Goal: Information Seeking & Learning: Learn about a topic

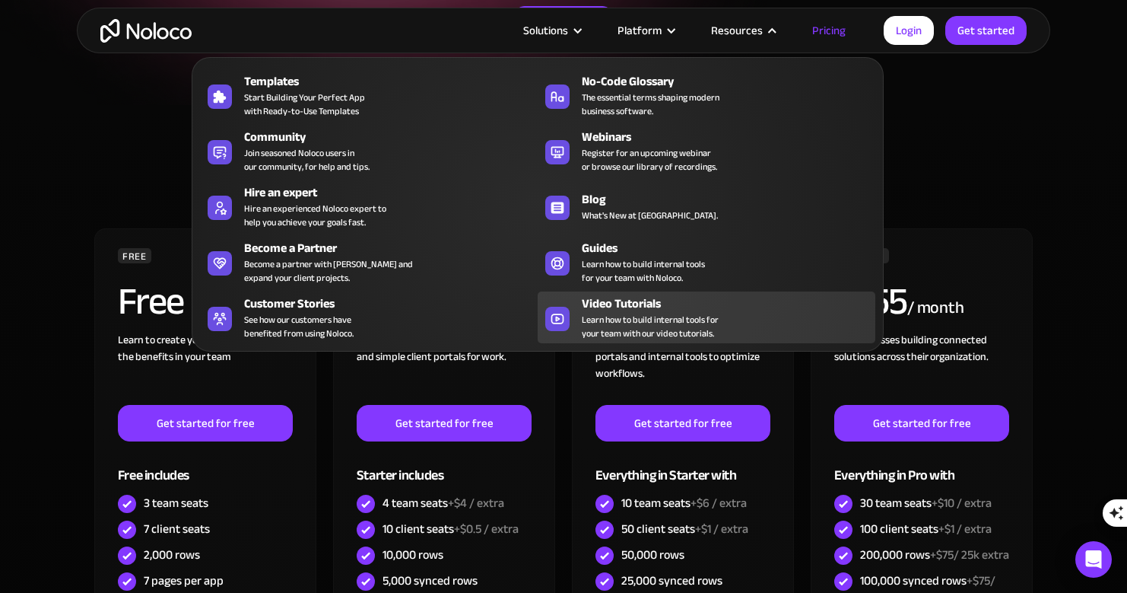
click at [660, 315] on span "Learn how to build internal tools for your team with our video tutorials." at bounding box center [650, 326] width 137 height 27
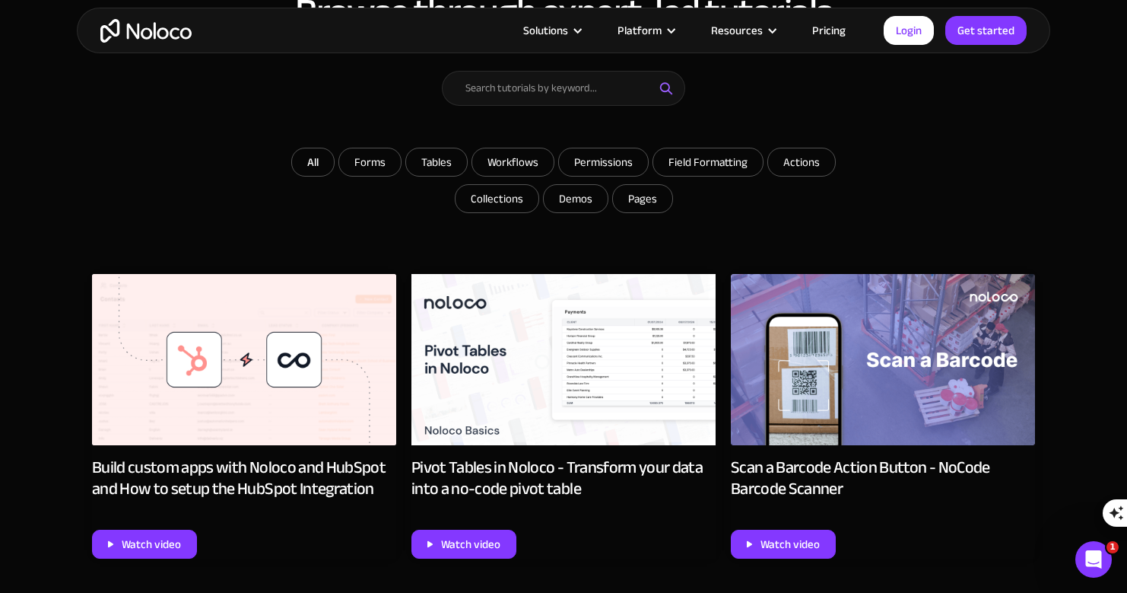
scroll to position [596, 0]
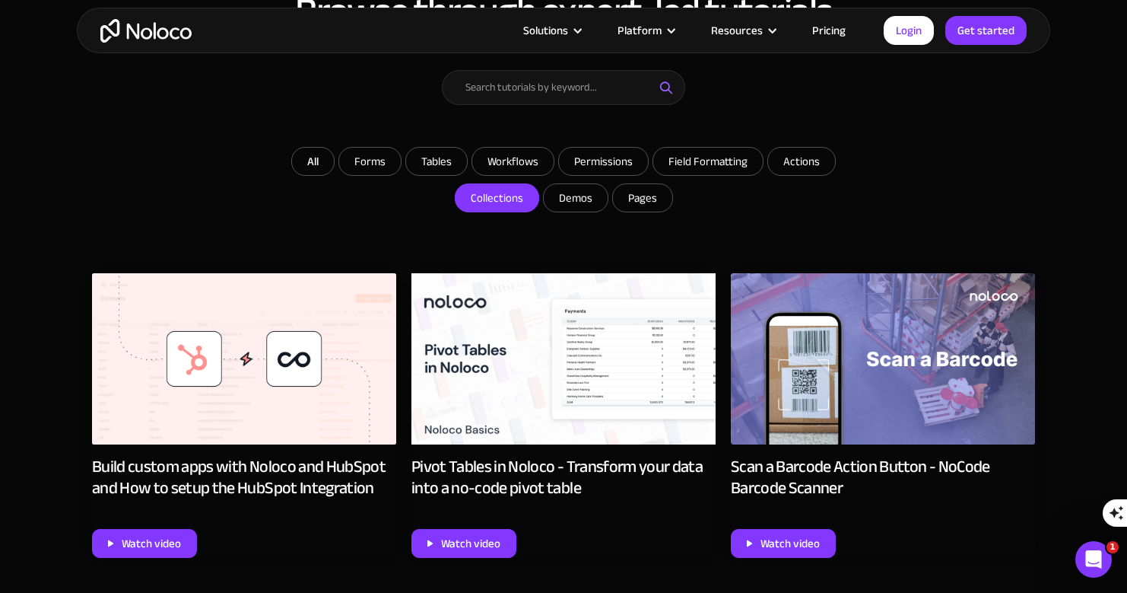
click at [401, 175] on input "Collections" at bounding box center [370, 161] width 62 height 27
checkbox input "true"
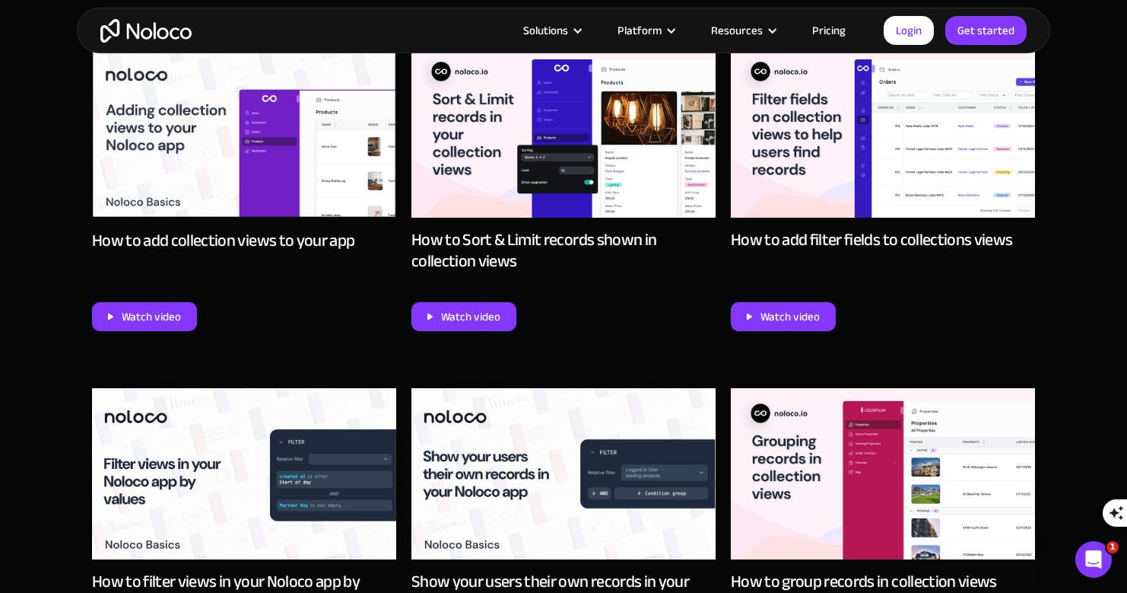
scroll to position [824, 0]
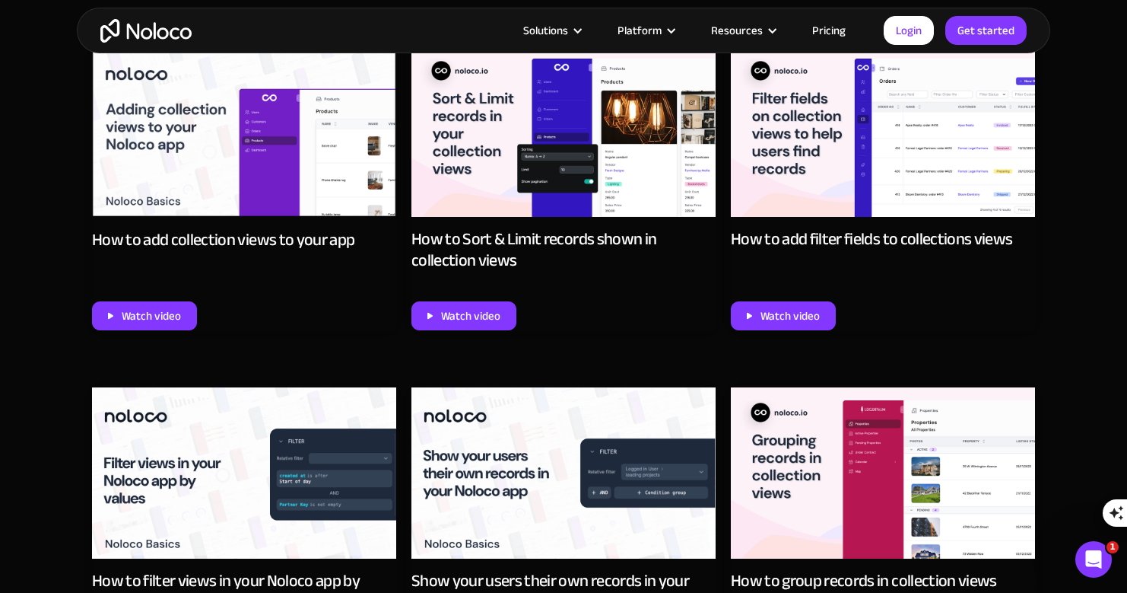
click at [270, 152] on img at bounding box center [244, 132] width 304 height 172
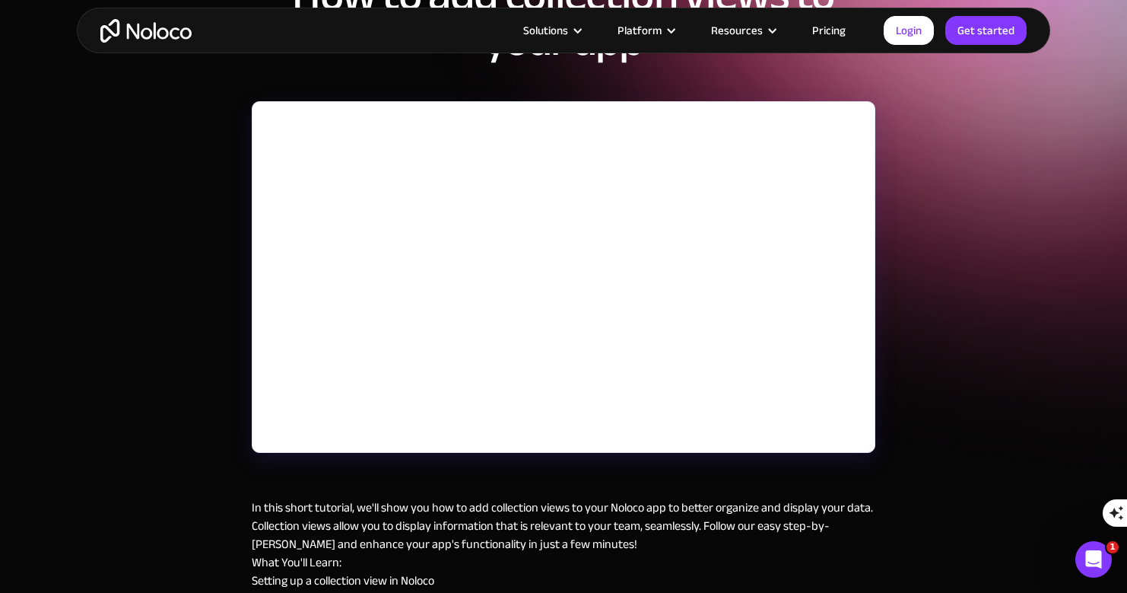
scroll to position [182, 0]
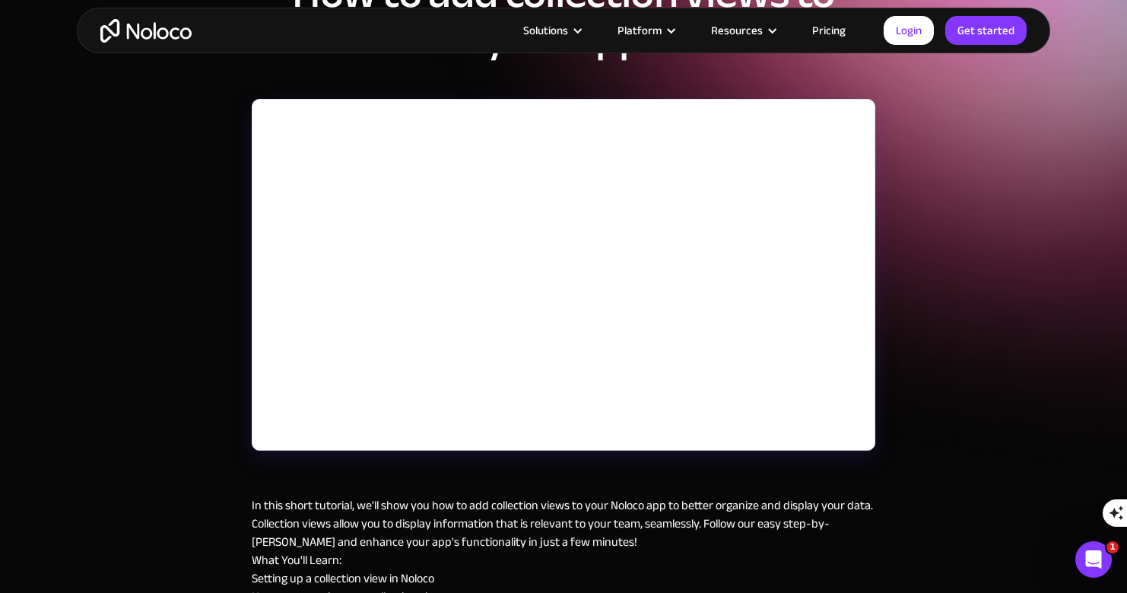
click at [939, 164] on div "September 24, 2024 How to add collection views to your app In this short tutori…" at bounding box center [563, 294] width 1127 height 953
